Goal: Navigation & Orientation: Understand site structure

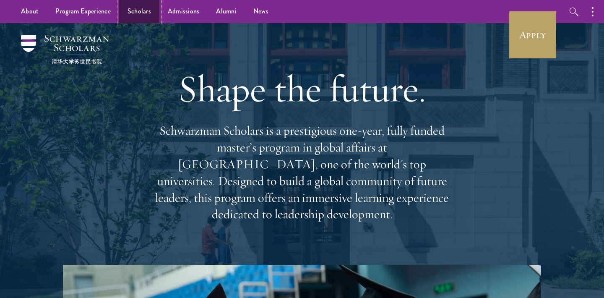
click at [145, 14] on link "Scholars" at bounding box center [139, 11] width 40 height 23
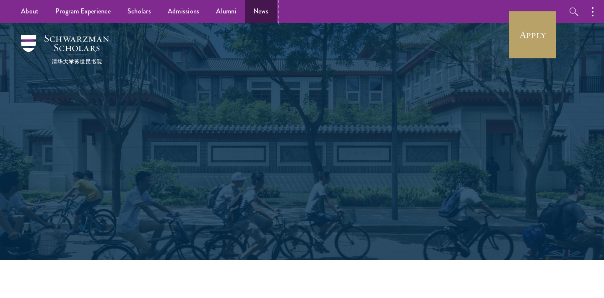
click at [257, 16] on link "News" at bounding box center [261, 11] width 32 height 23
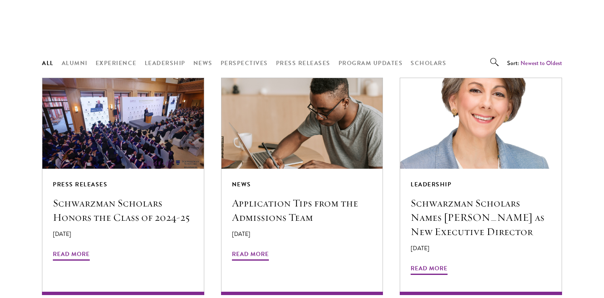
scroll to position [665, 0]
